Goal: Check status: Check status

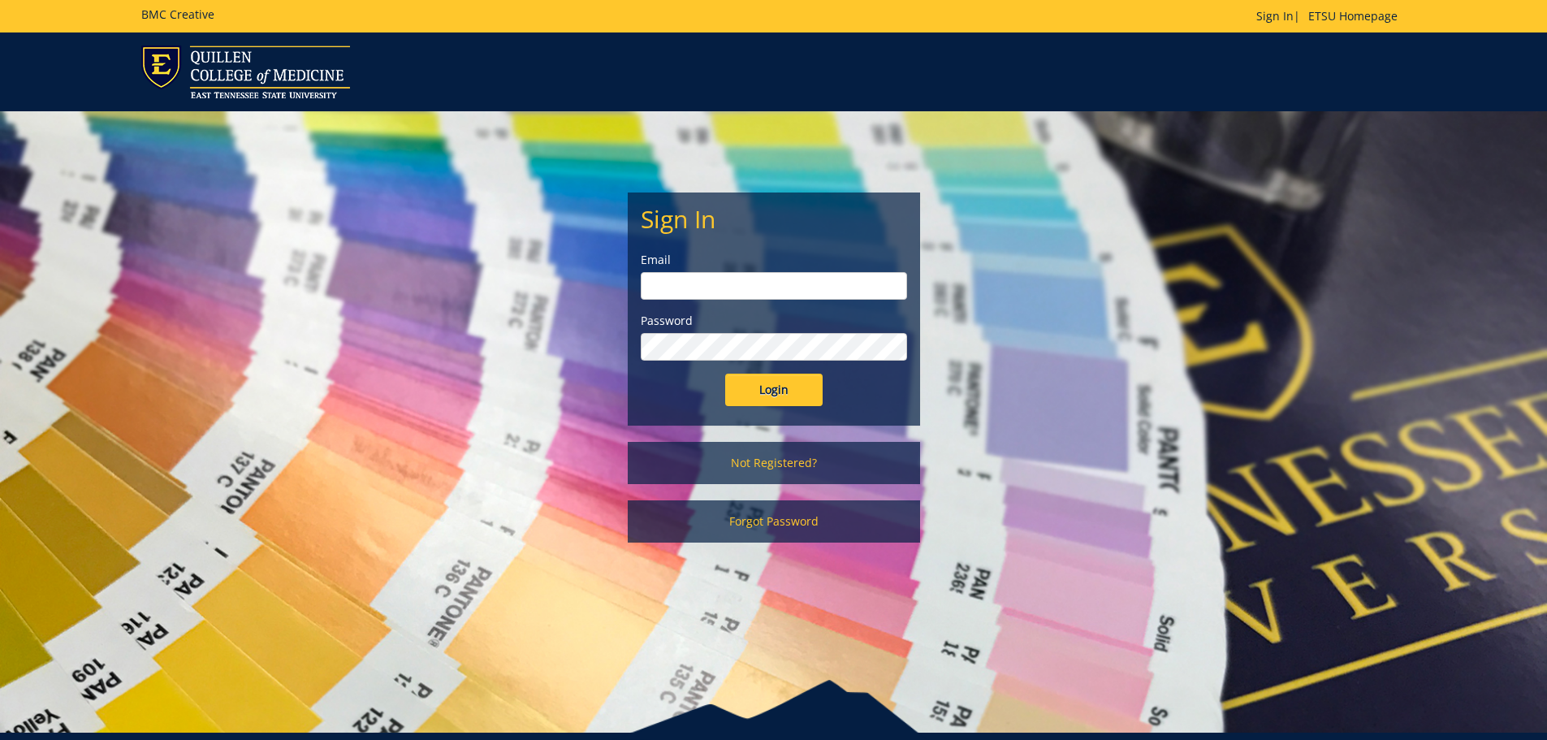
type input "[PERSON_NAME][EMAIL_ADDRESS][DOMAIN_NAME]"
click at [786, 386] on input "Login" at bounding box center [773, 390] width 97 height 32
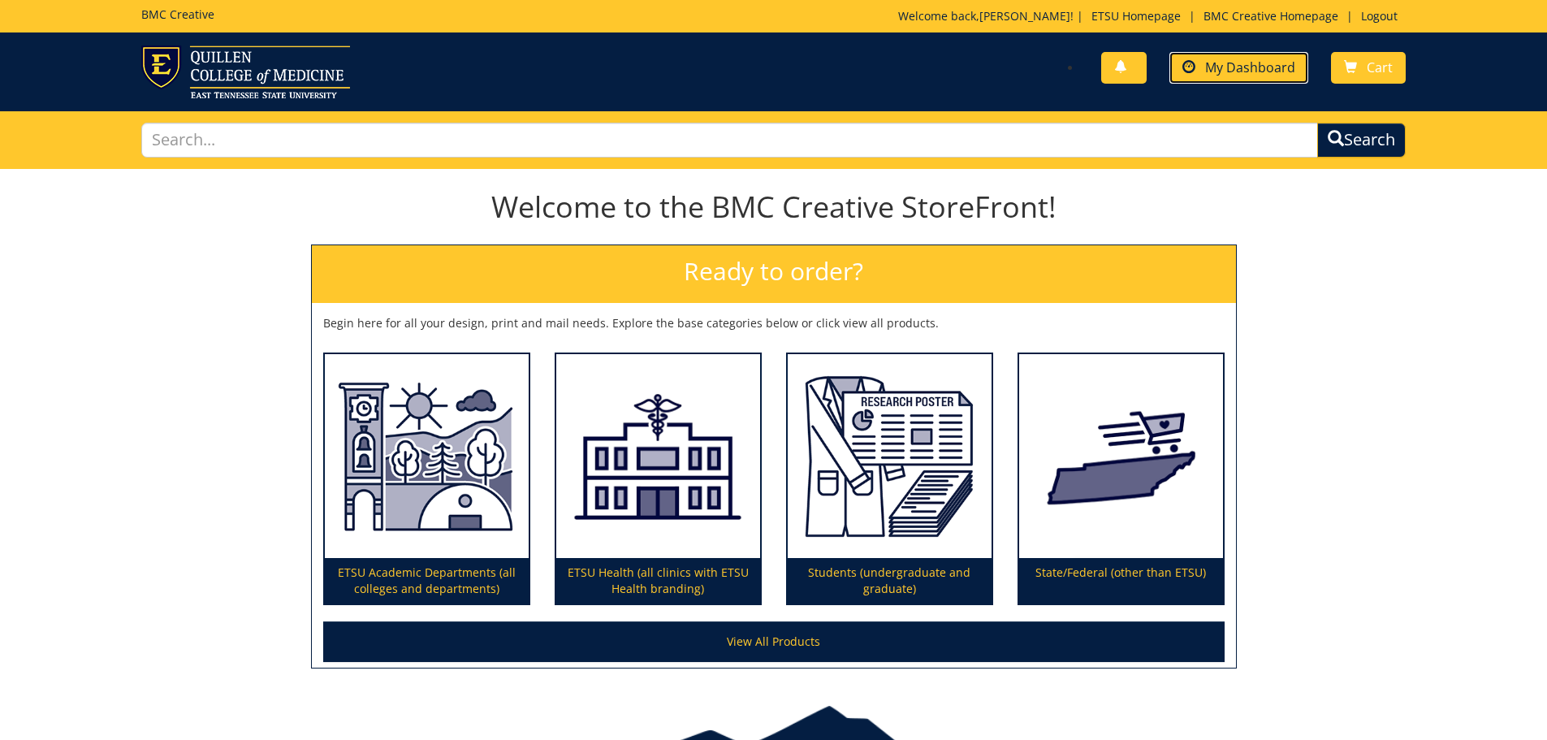
click at [1264, 74] on span "My Dashboard" at bounding box center [1250, 67] width 90 height 18
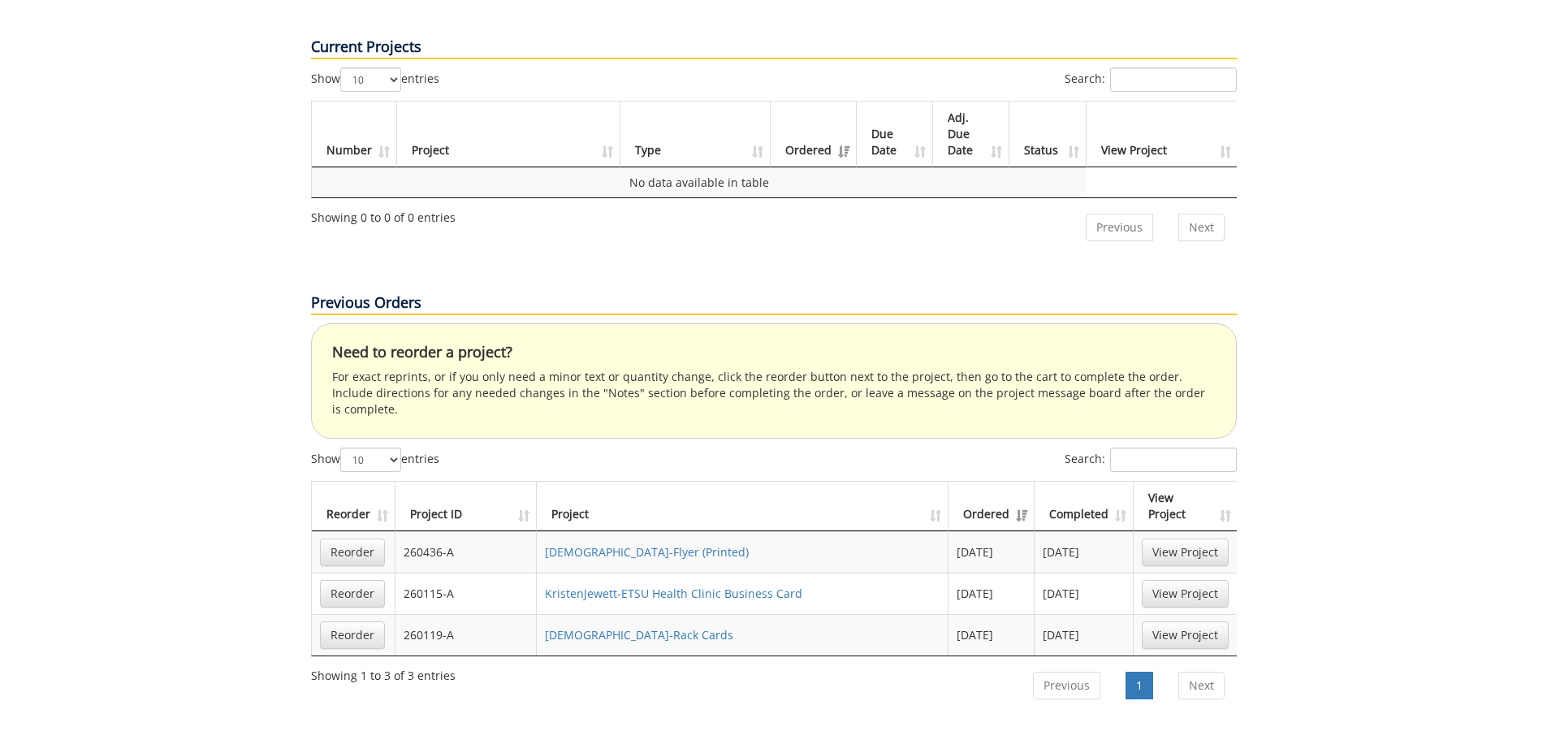
scroll to position [812, 0]
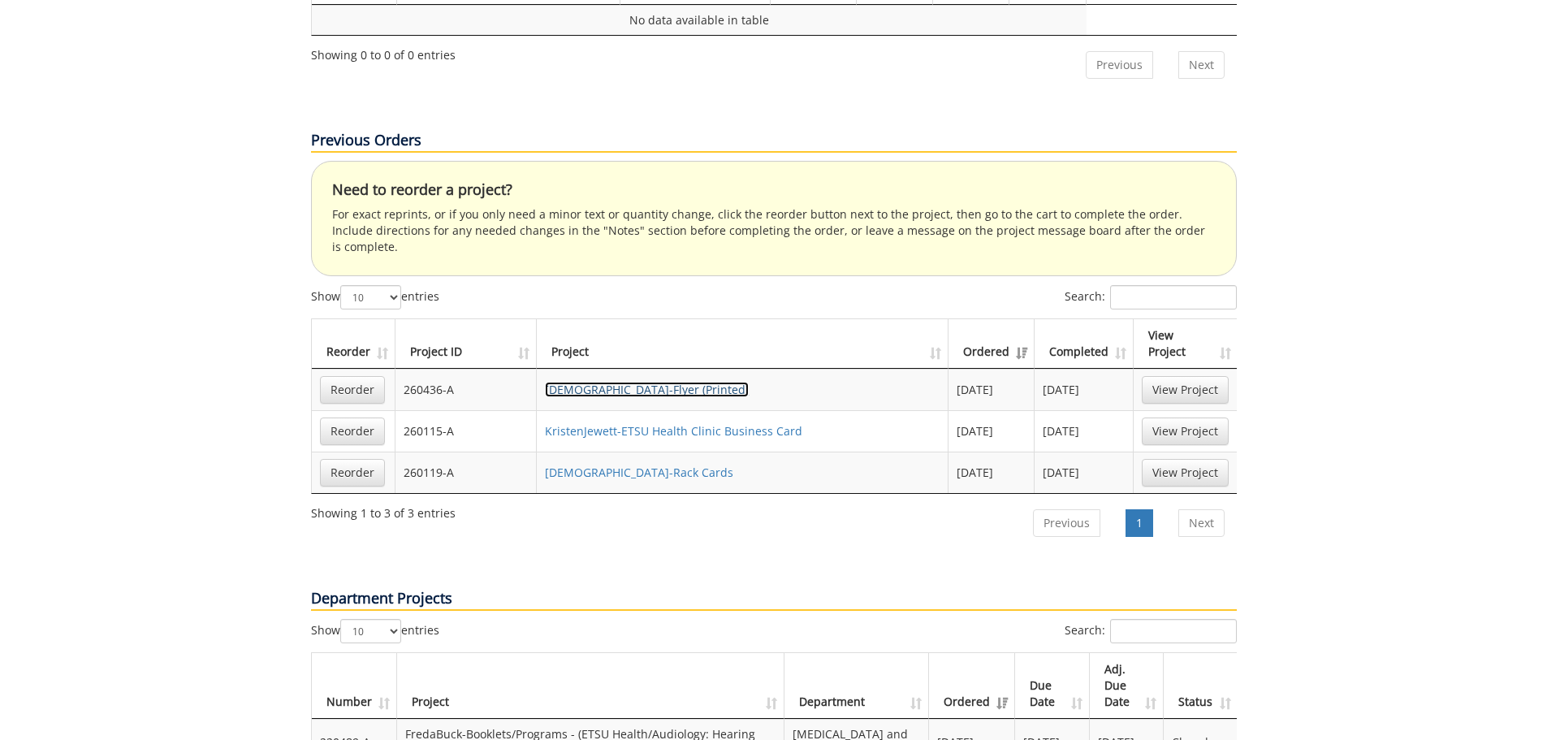
click at [659, 382] on link "KristenJewett-Flyer (Printed)" at bounding box center [647, 389] width 204 height 15
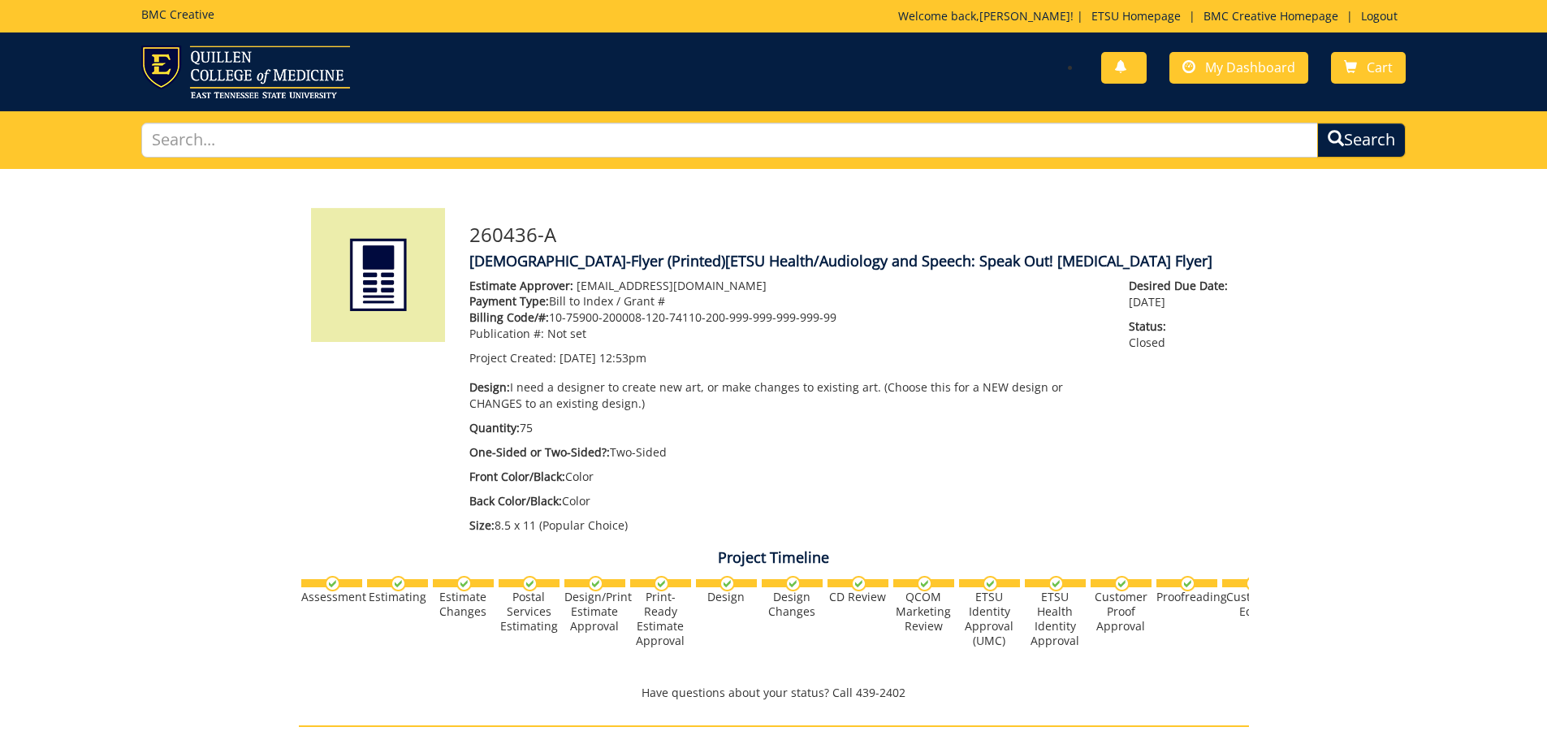
scroll to position [406, 0]
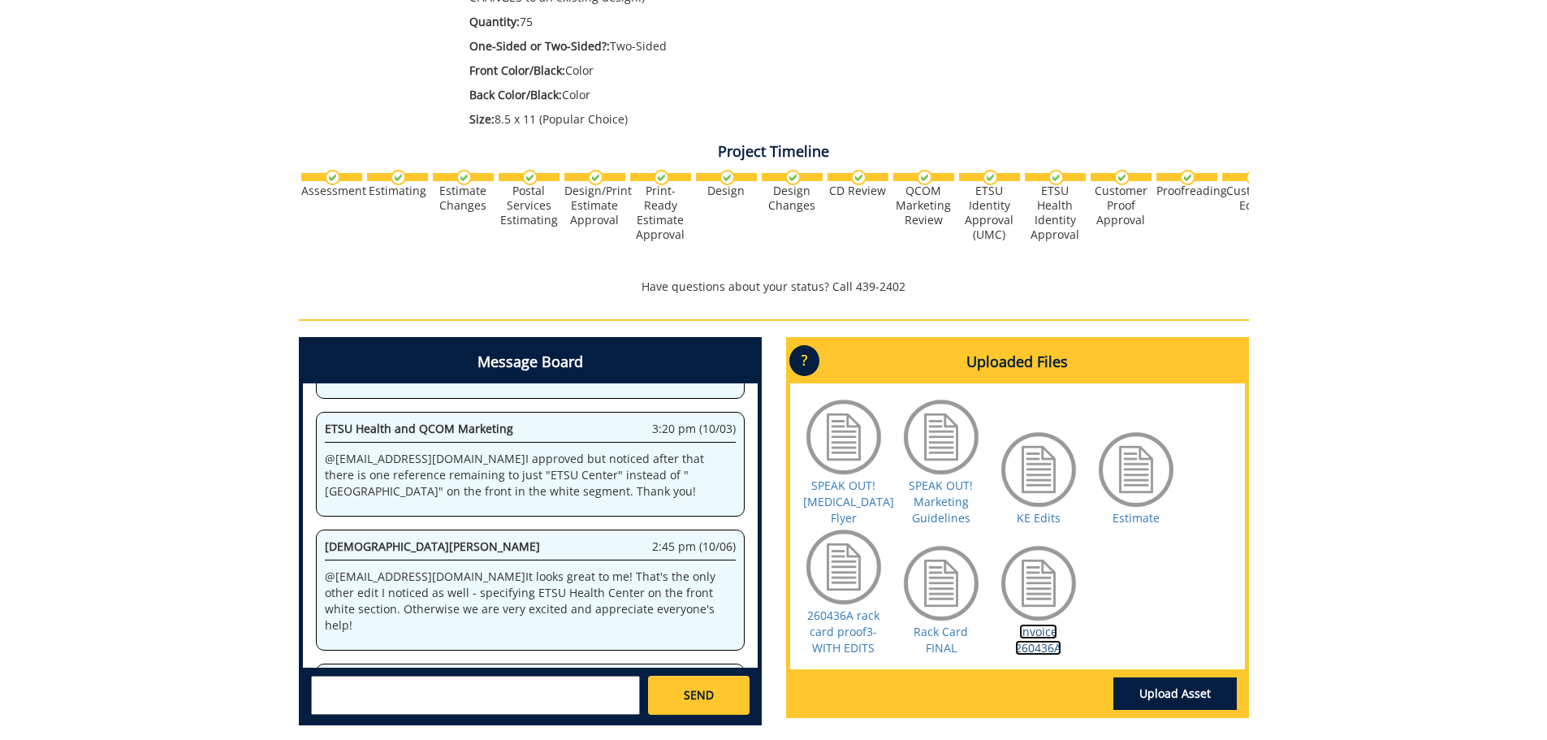
click at [1032, 639] on link "Invoice 260436A" at bounding box center [1038, 640] width 46 height 32
click at [943, 646] on link "Rack Card FINAL" at bounding box center [941, 640] width 54 height 32
